Goal: Book appointment/travel/reservation

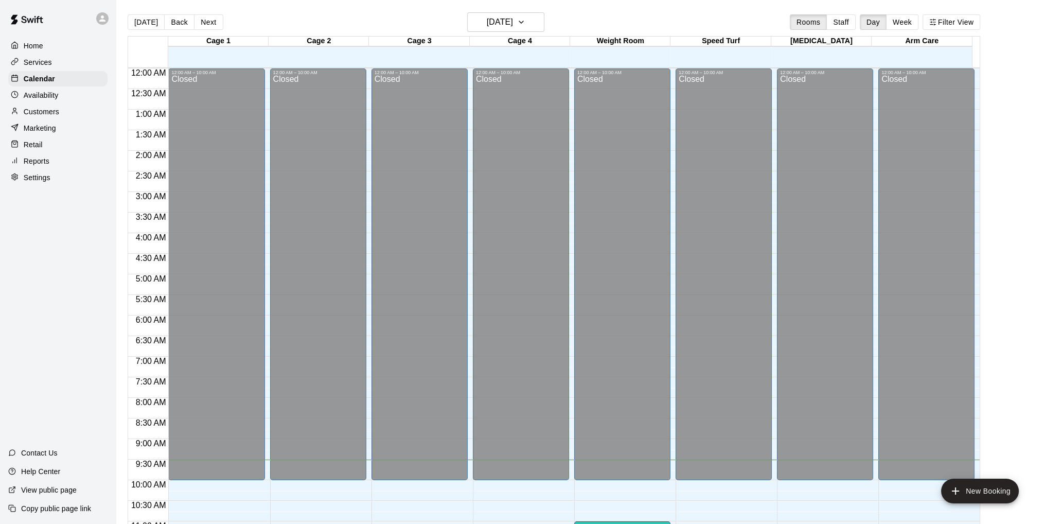
scroll to position [349, 0]
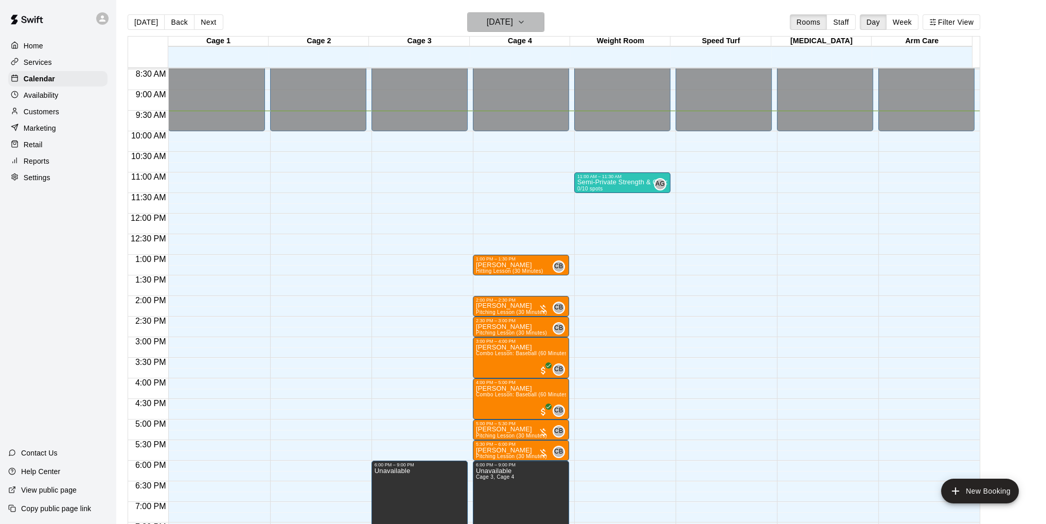
click at [525, 21] on icon "button" at bounding box center [521, 22] width 8 height 12
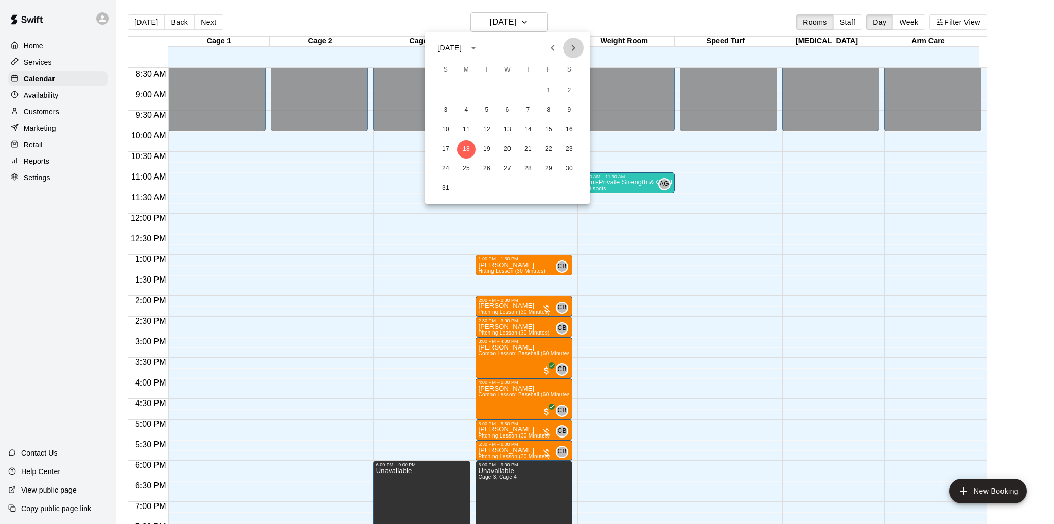
click at [568, 46] on icon "Next month" at bounding box center [573, 48] width 12 height 12
click at [547, 167] on button "28" at bounding box center [548, 169] width 19 height 19
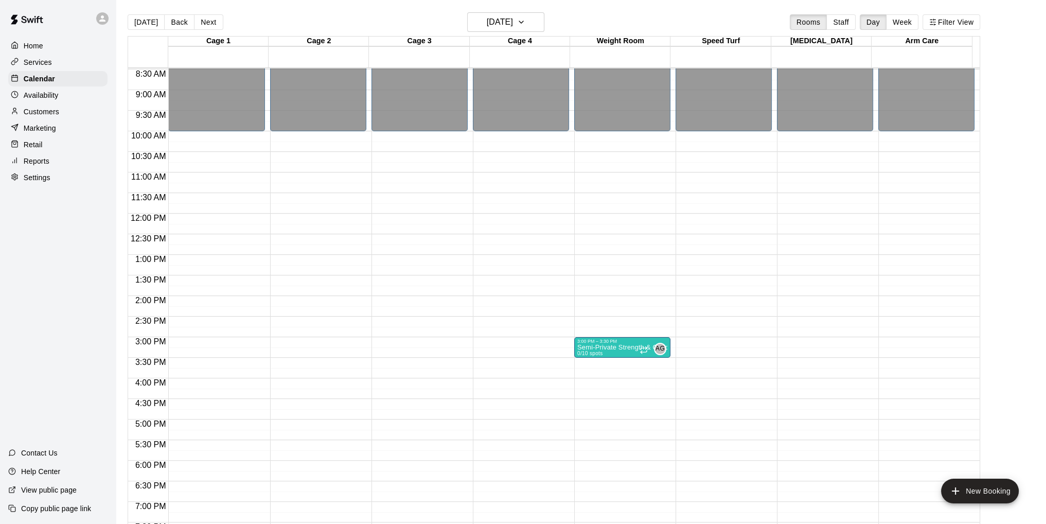
click at [191, 140] on div "12:00 AM – 10:00 AM Closed 8:00 PM – 11:59 PM Closed" at bounding box center [216, 214] width 96 height 988
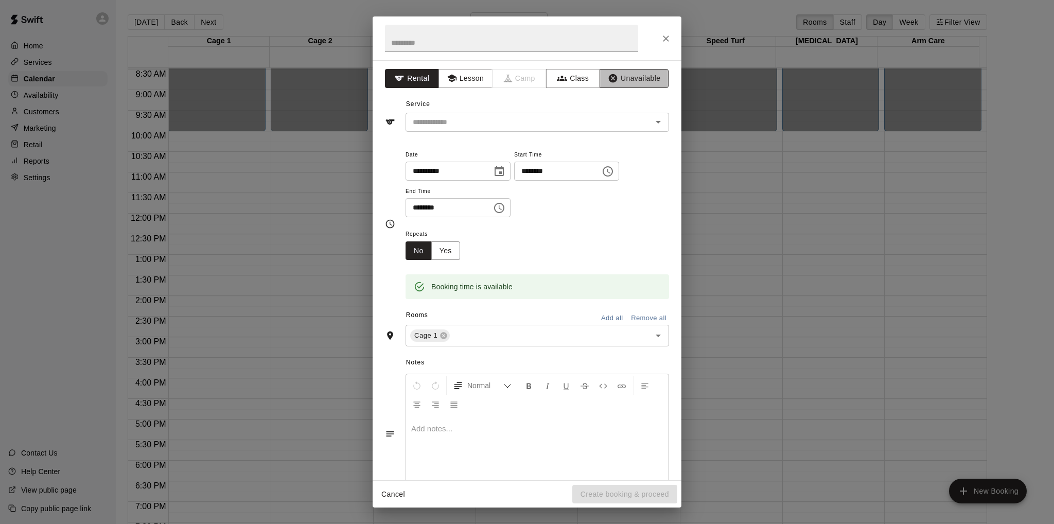
click at [631, 82] on button "Unavailable" at bounding box center [634, 78] width 69 height 19
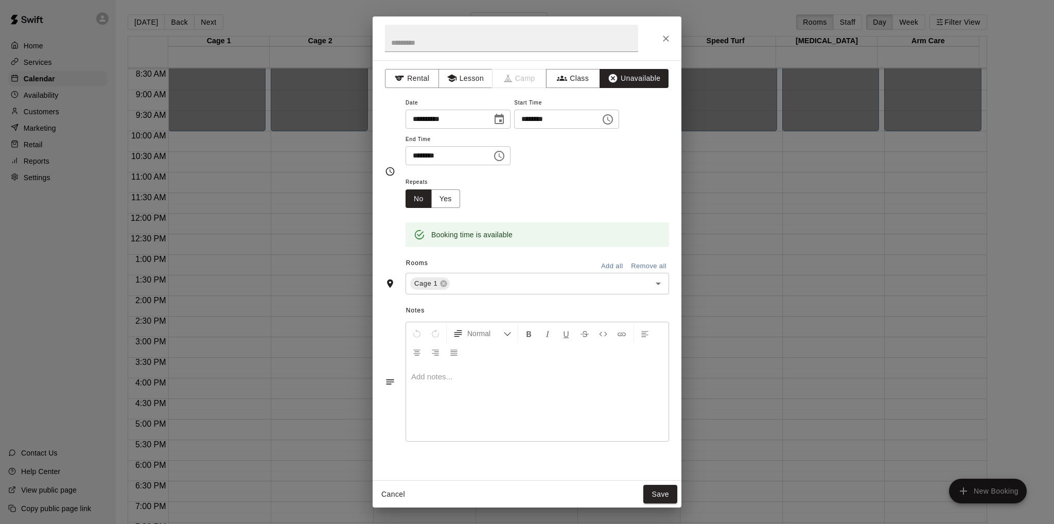
click at [505, 156] on icon "Choose time, selected time is 10:30 AM" at bounding box center [499, 156] width 12 height 12
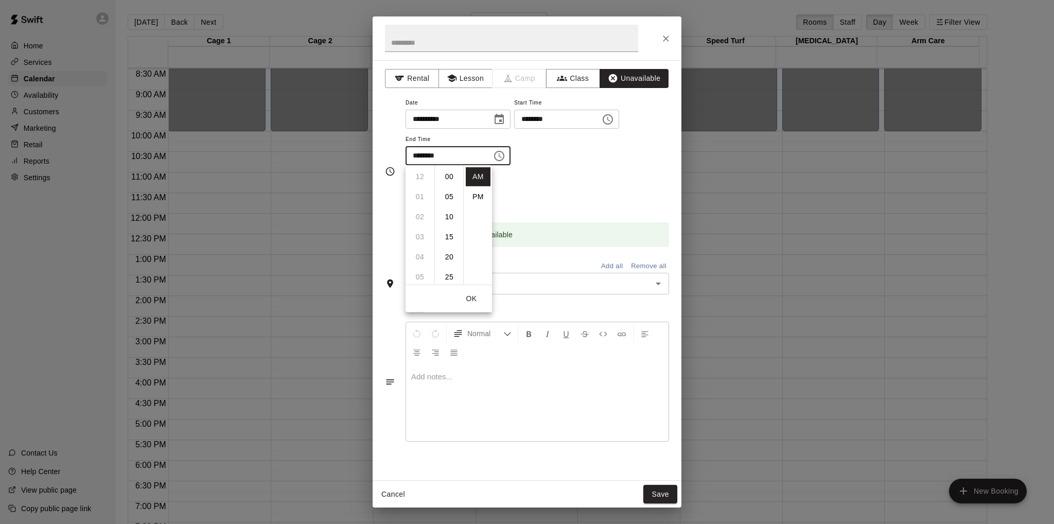
scroll to position [120, 0]
click at [418, 198] on li "11" at bounding box center [420, 196] width 25 height 19
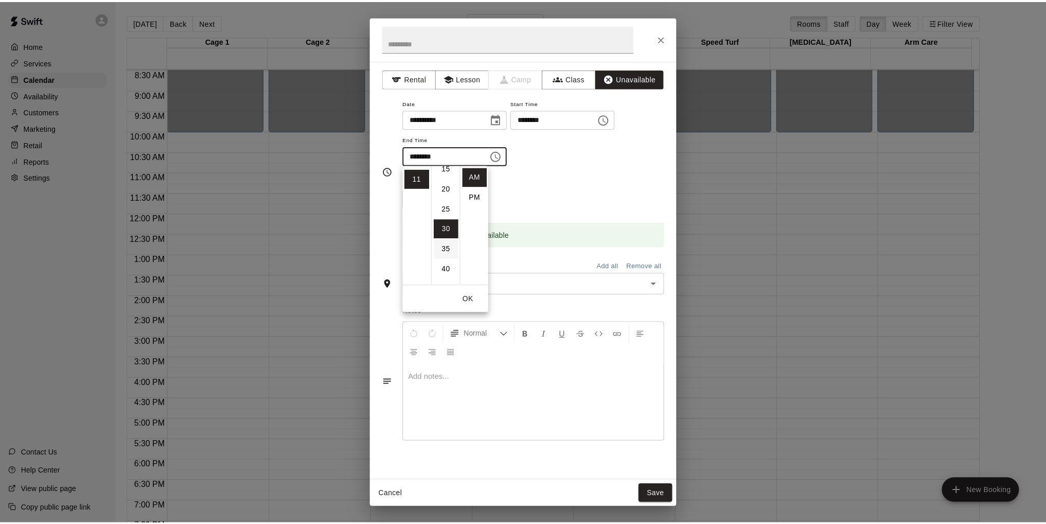
scroll to position [0, 0]
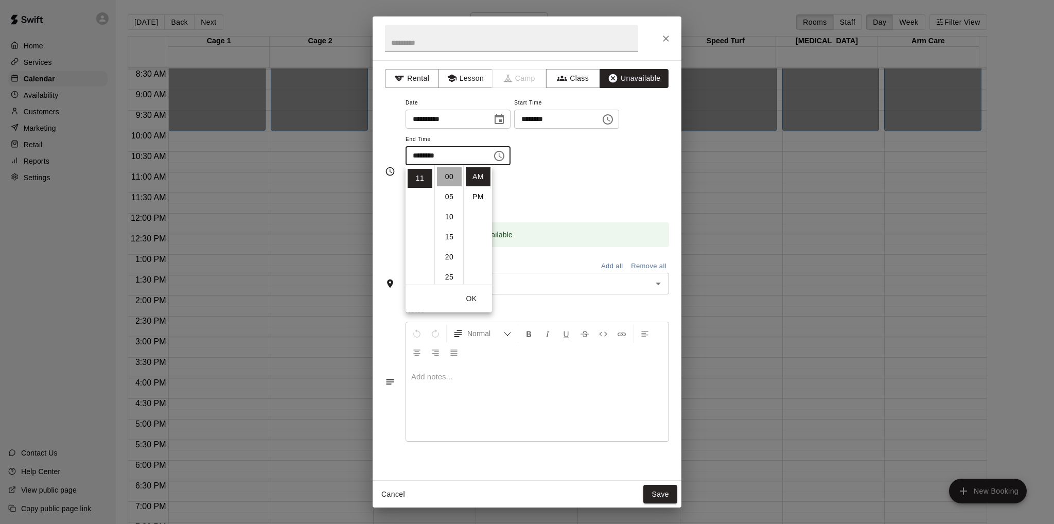
click at [450, 173] on li "00" at bounding box center [449, 176] width 25 height 19
type input "********"
click at [554, 184] on div "Repeats No Yes" at bounding box center [537, 191] width 263 height 32
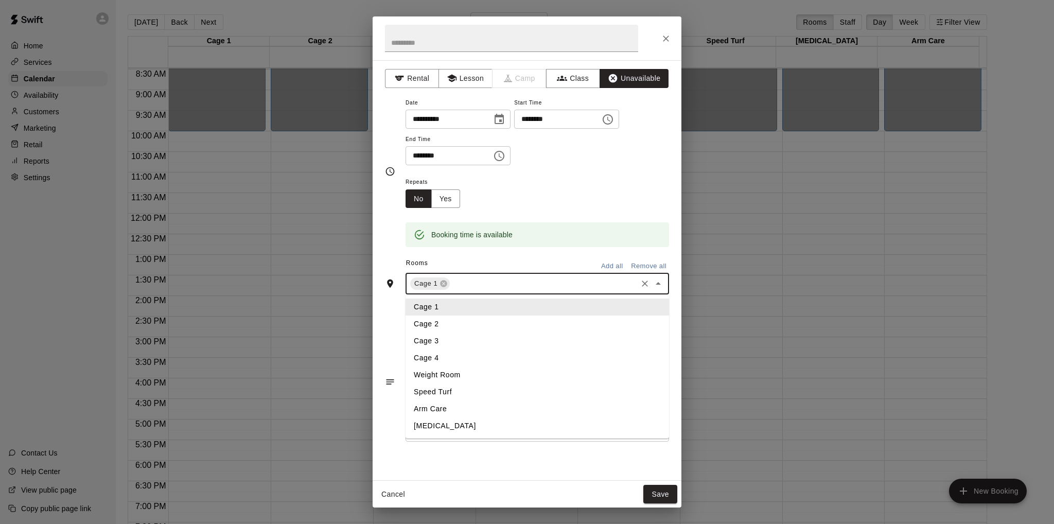
click at [525, 285] on input "text" at bounding box center [543, 283] width 184 height 13
click at [487, 324] on li "Cage 2" at bounding box center [537, 323] width 263 height 17
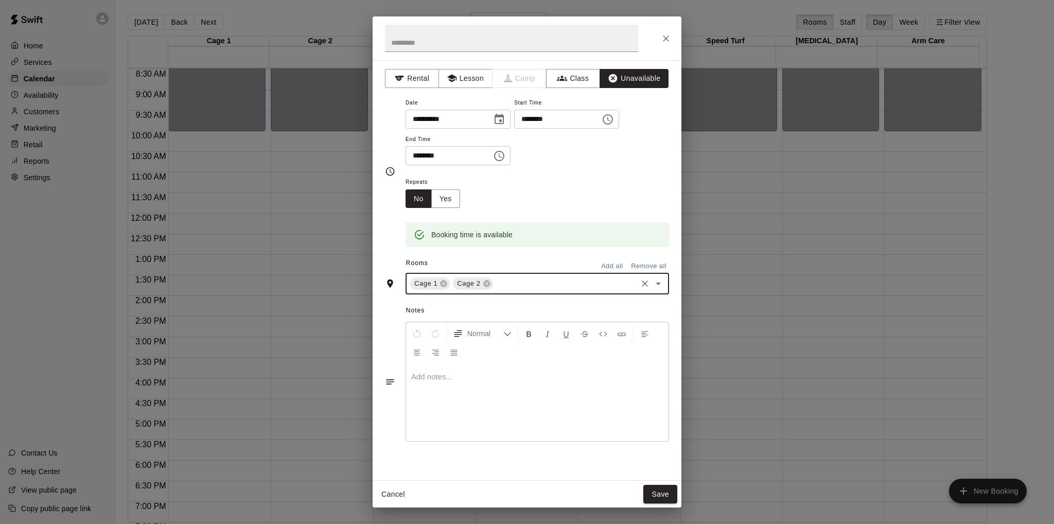
click at [519, 280] on input "text" at bounding box center [565, 283] width 141 height 13
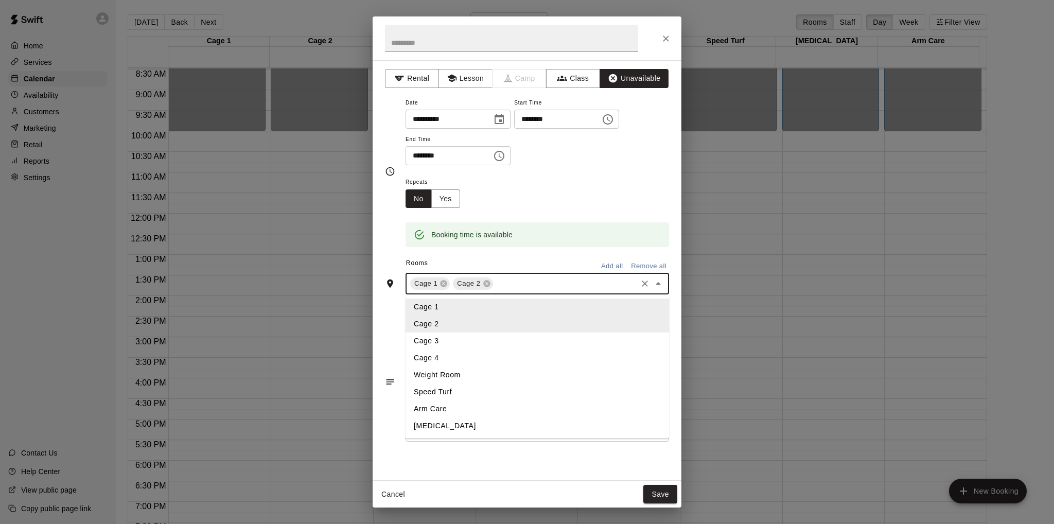
click at [478, 341] on li "Cage 3" at bounding box center [537, 340] width 263 height 17
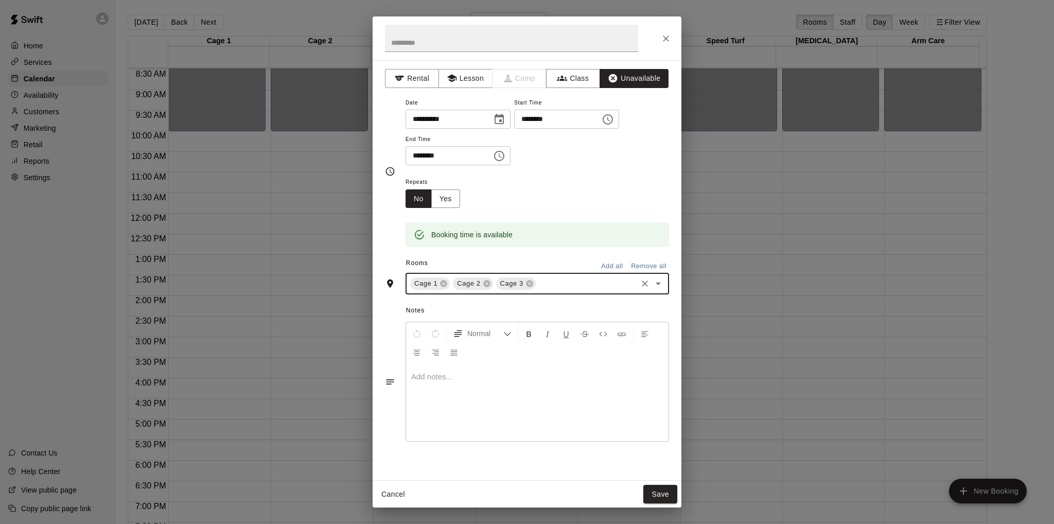
click at [570, 285] on input "text" at bounding box center [586, 283] width 98 height 13
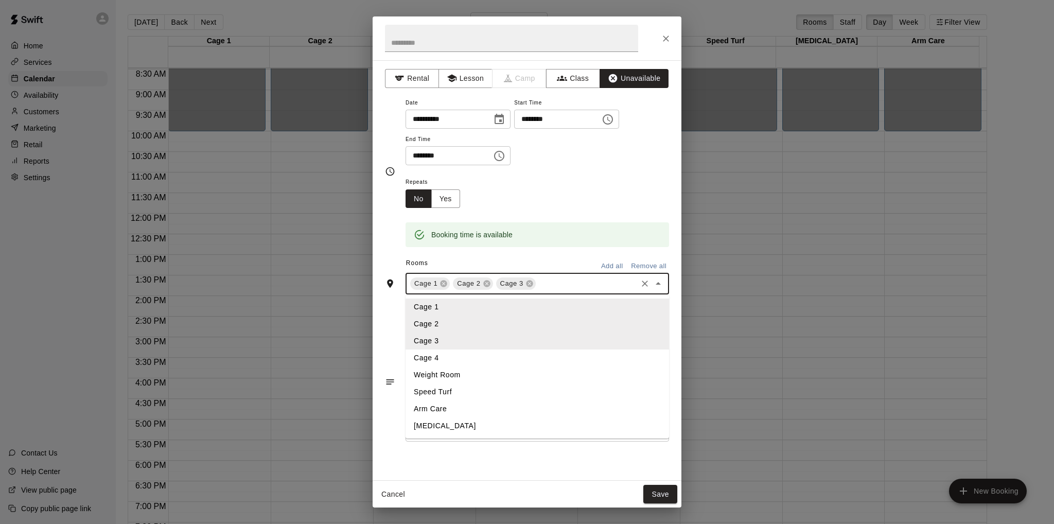
click at [485, 357] on li "Cage 4" at bounding box center [537, 357] width 263 height 17
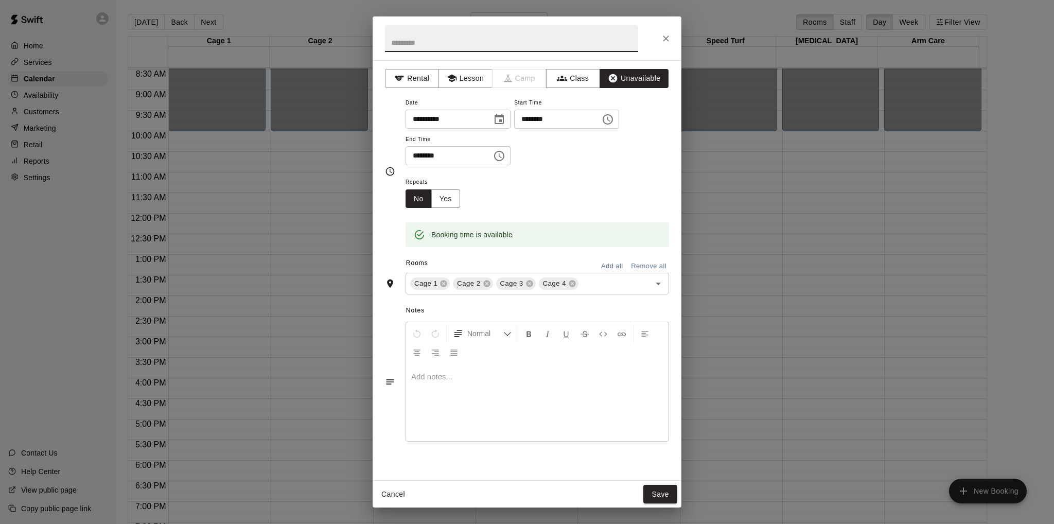
click at [493, 40] on input "text" at bounding box center [511, 38] width 253 height 27
type input "**********"
click at [654, 492] on button "Save" at bounding box center [660, 494] width 34 height 19
